Goal: Task Accomplishment & Management: Use online tool/utility

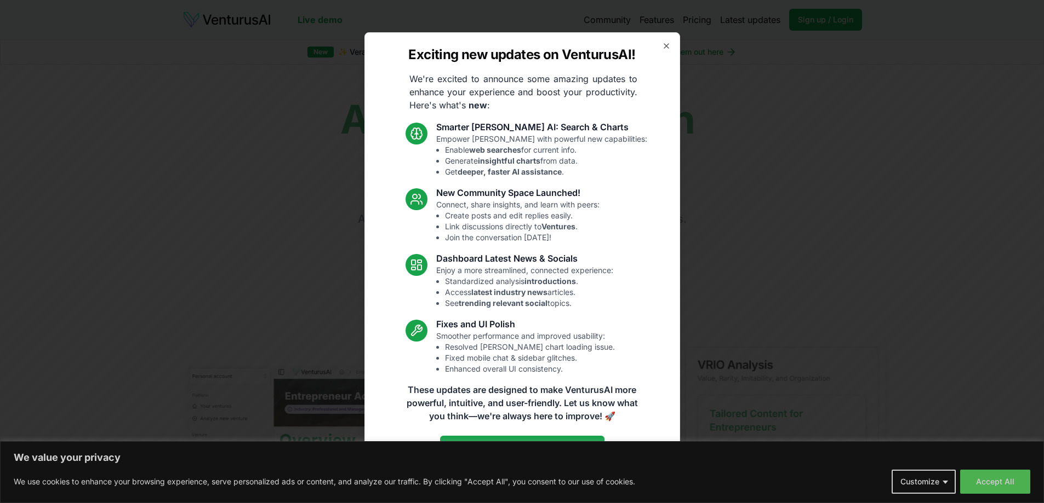
click at [671, 42] on div "Exciting new updates on VenturusAI! We're excited to announce some amazing upda…" at bounding box center [522, 251] width 316 height 439
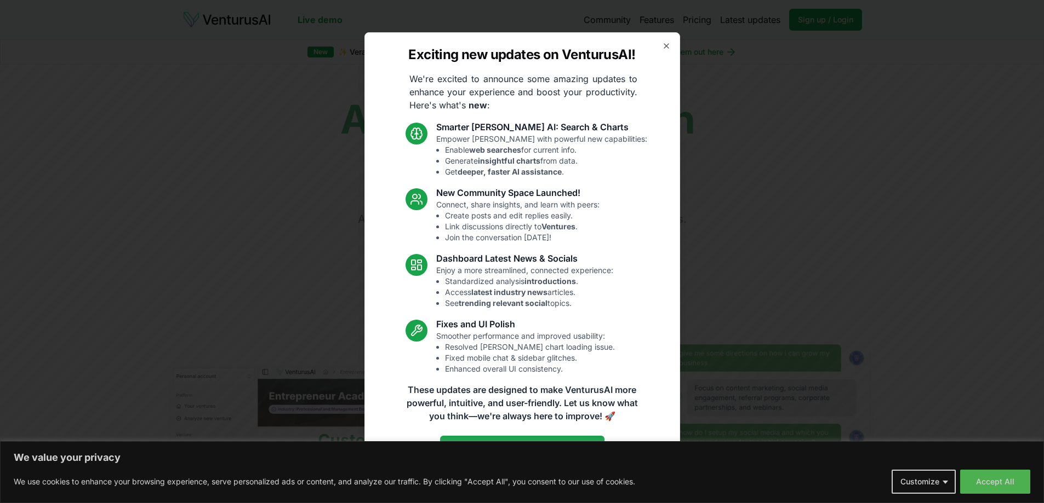
click at [673, 38] on div "Exciting new updates on VenturusAI! We're excited to announce some amazing upda…" at bounding box center [522, 251] width 316 height 439
click at [666, 46] on icon "button" at bounding box center [666, 46] width 4 height 4
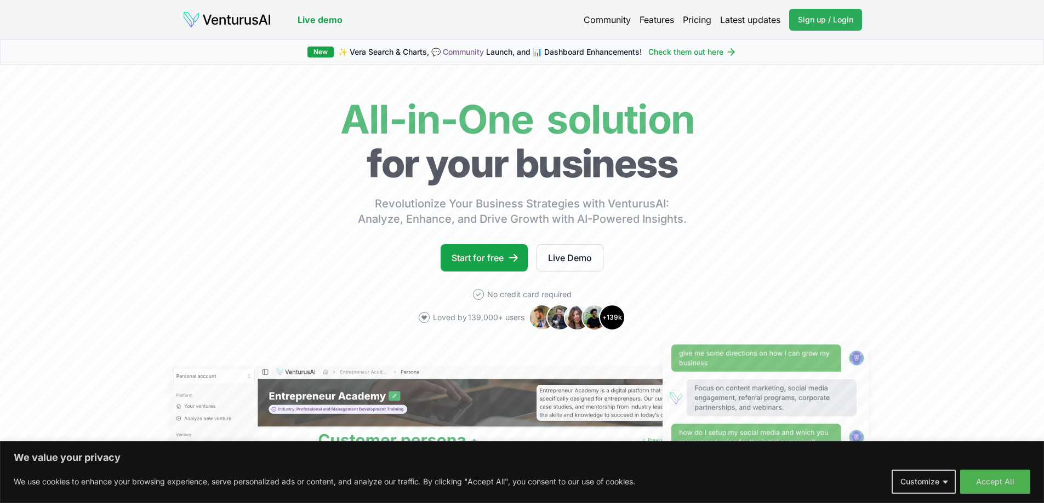
click at [832, 19] on span "Sign up / Login" at bounding box center [825, 19] width 55 height 11
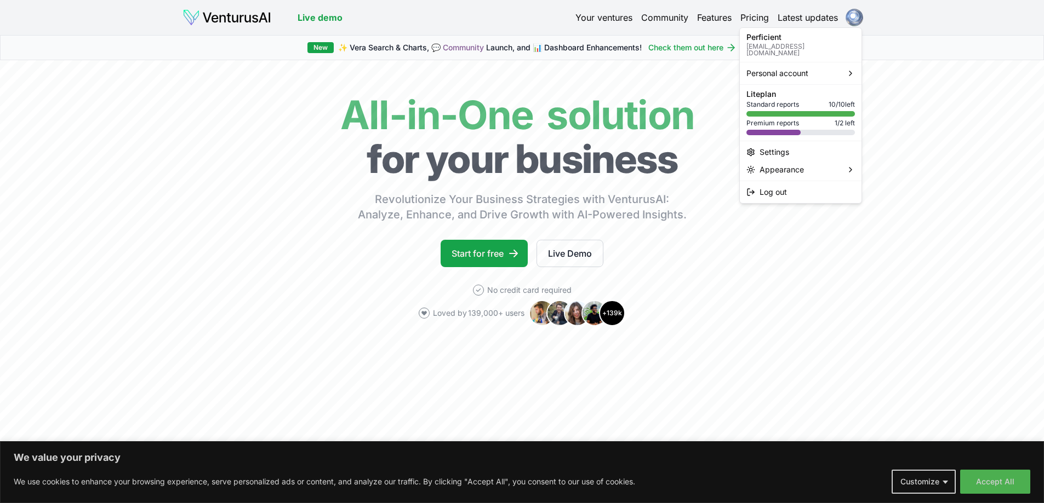
click at [855, 19] on html "We value your privacy We use cookies to enhance your browsing experience, serve…" at bounding box center [522, 251] width 1044 height 503
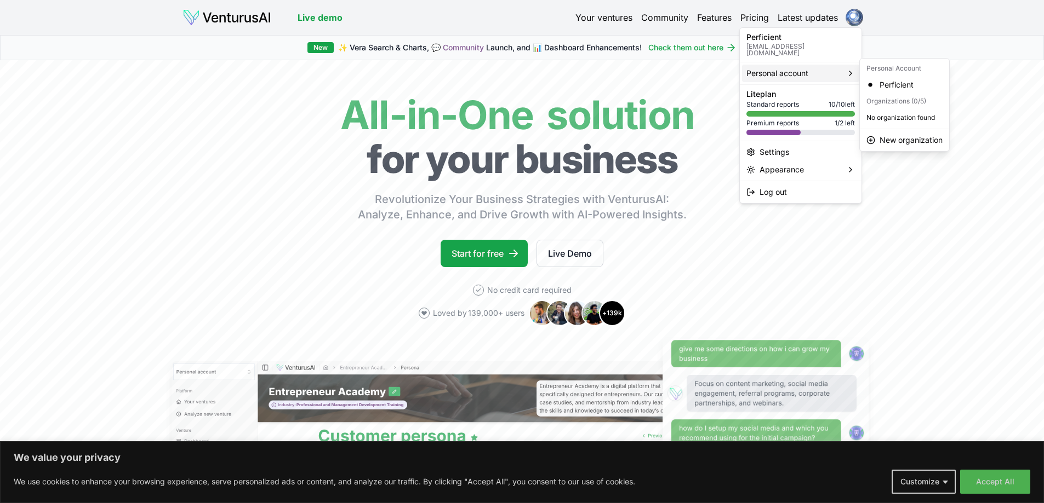
click at [795, 68] on span "Personal account" at bounding box center [777, 73] width 62 height 11
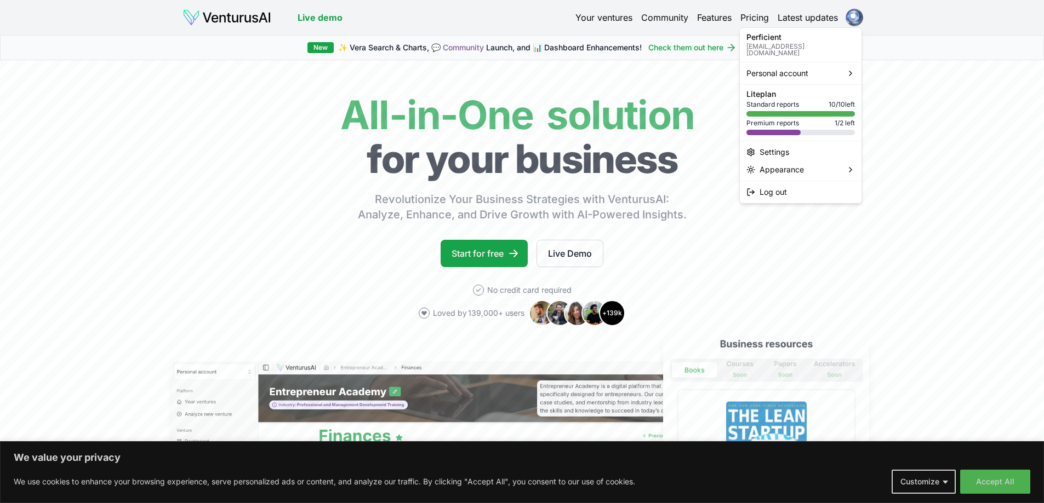
click at [762, 41] on div "Perficient perficiently@gmail.com" at bounding box center [800, 44] width 108 height 23
click at [771, 68] on span "Personal account" at bounding box center [777, 73] width 62 height 11
click at [890, 87] on div "Perficient" at bounding box center [904, 85] width 85 height 18
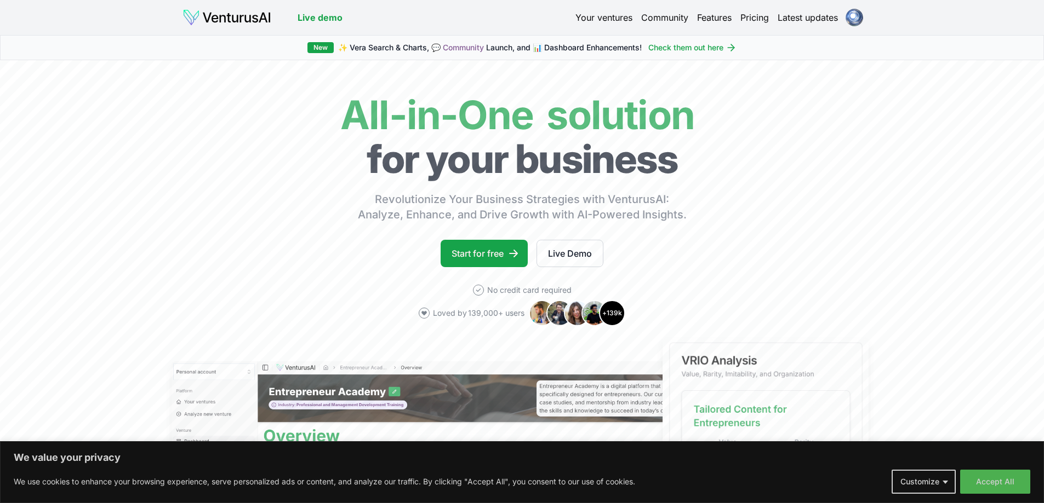
click at [600, 20] on link "Your ventures" at bounding box center [603, 17] width 57 height 13
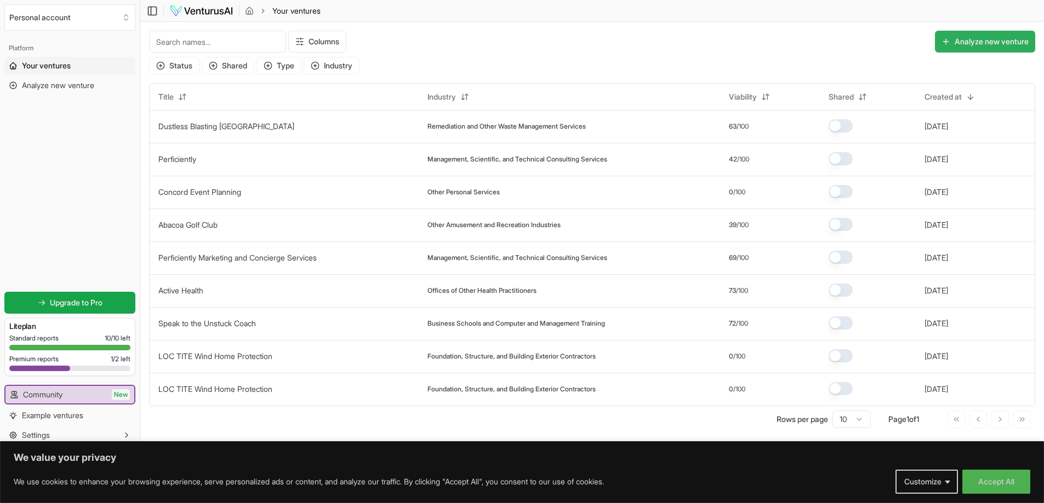
click at [988, 46] on button "Analyze new venture" at bounding box center [985, 42] width 100 height 22
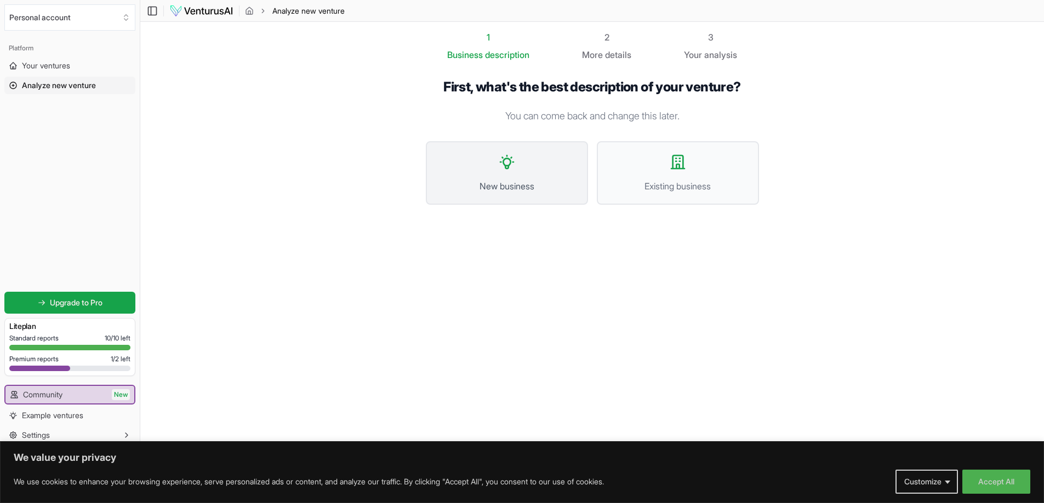
click at [518, 178] on button "New business" at bounding box center [507, 173] width 162 height 64
